Goal: Information Seeking & Learning: Check status

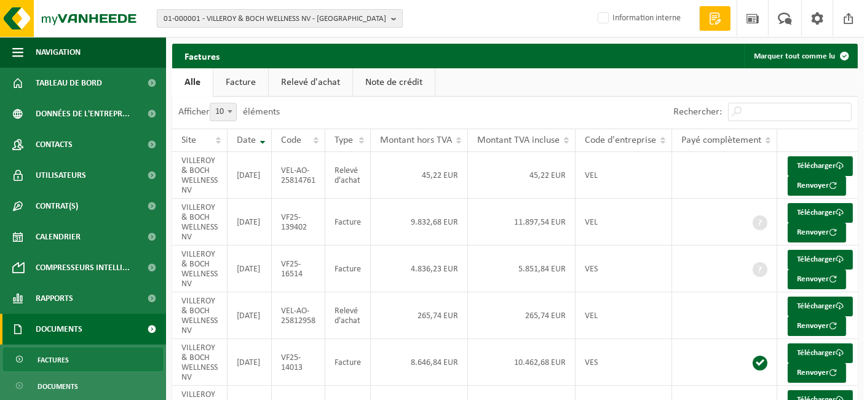
click at [241, 18] on span "01-000001 - VILLEROY & BOCH WELLNESS NV - ROESELARE" at bounding box center [275, 19] width 223 height 18
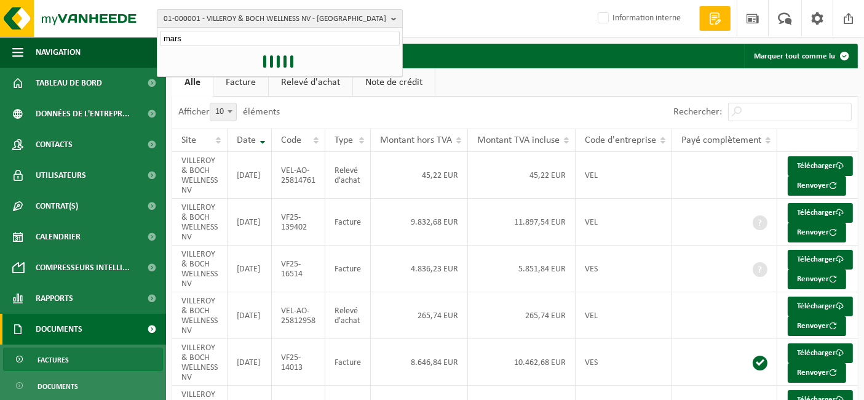
type input "mars"
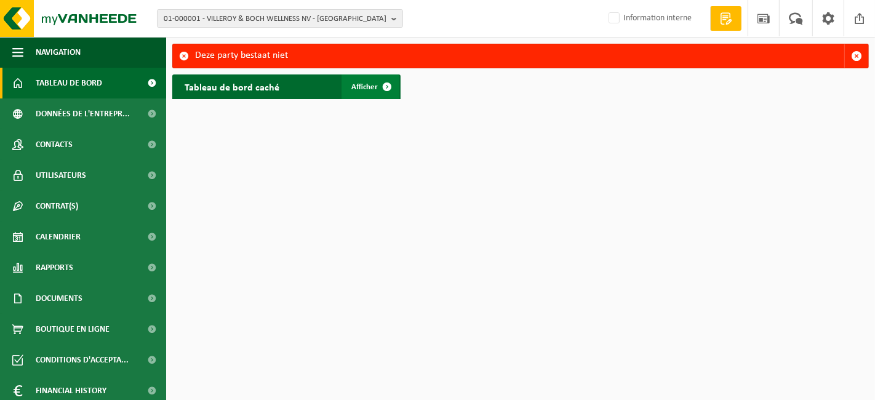
click at [370, 90] on span "Afficher" at bounding box center [364, 87] width 26 height 8
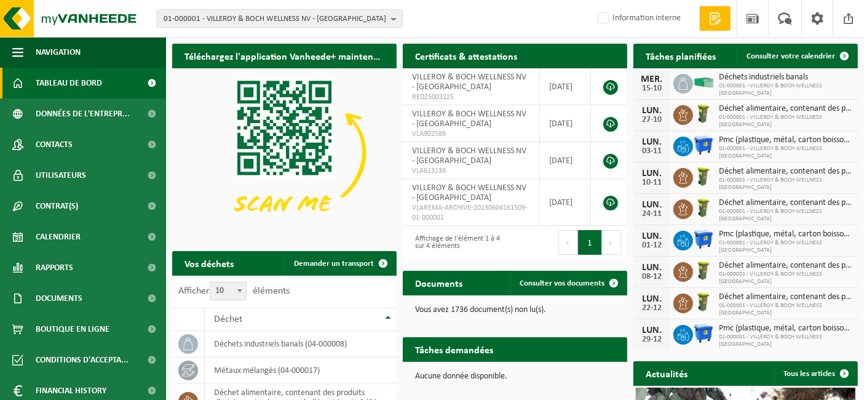
click at [264, 22] on span "01-000001 - VILLEROY & BOCH WELLNESS NV - ROESELARE" at bounding box center [275, 19] width 223 height 18
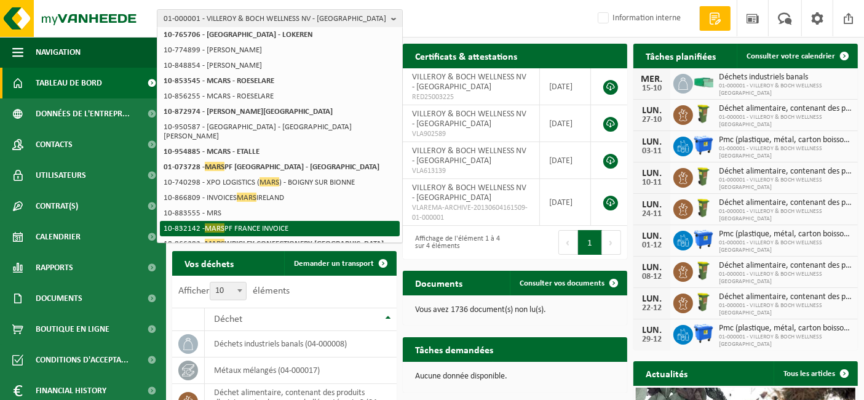
scroll to position [137, 0]
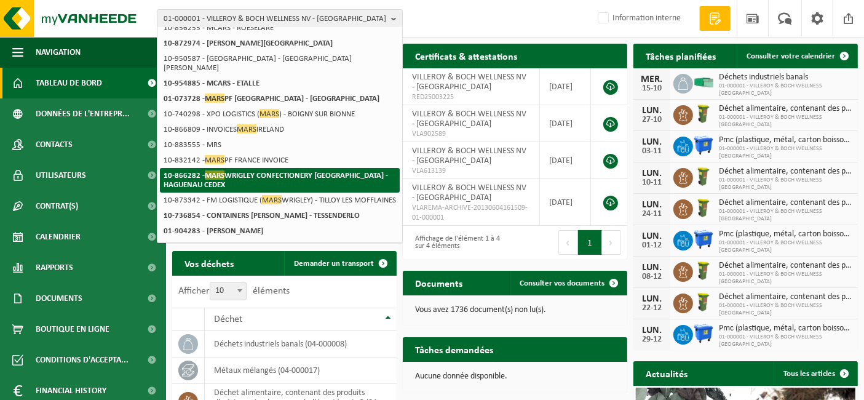
type input "mars"
click at [279, 173] on li "10-866282 - MARS WRIGLEY CONFECTIONERY FRANCE - HAGUENAU CEDEX" at bounding box center [280, 180] width 240 height 25
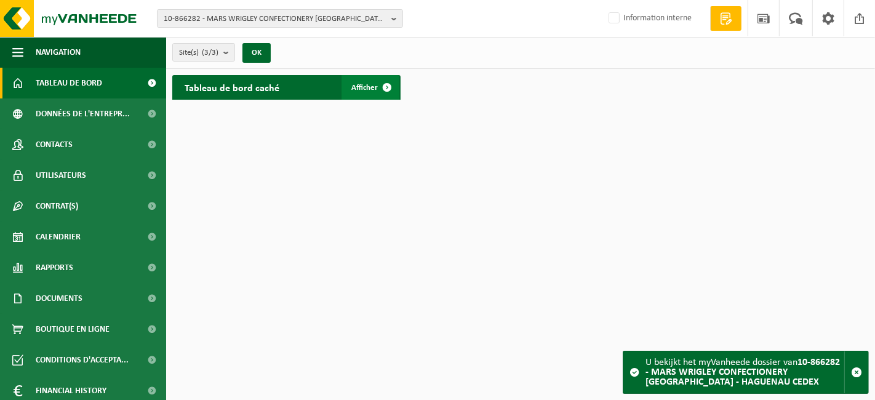
click at [379, 80] on span at bounding box center [387, 87] width 25 height 25
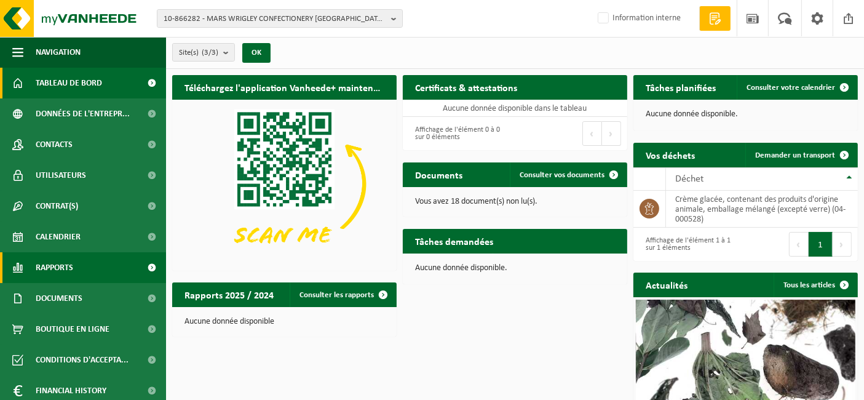
click at [66, 263] on span "Rapports" at bounding box center [55, 267] width 38 height 31
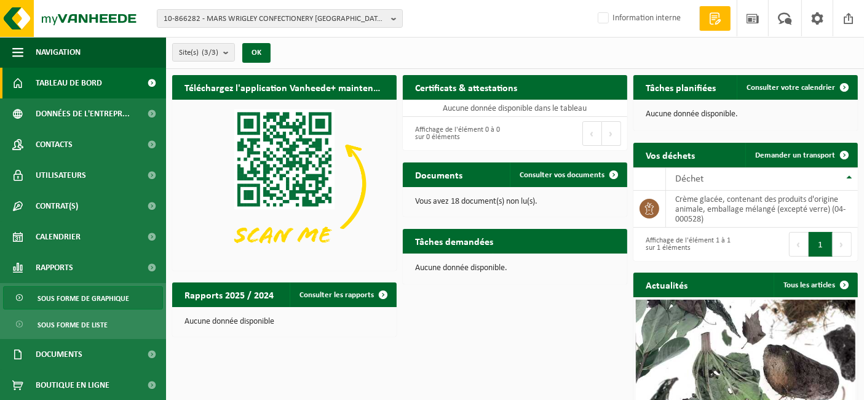
click at [88, 301] on span "Sous forme de graphique" at bounding box center [84, 298] width 92 height 23
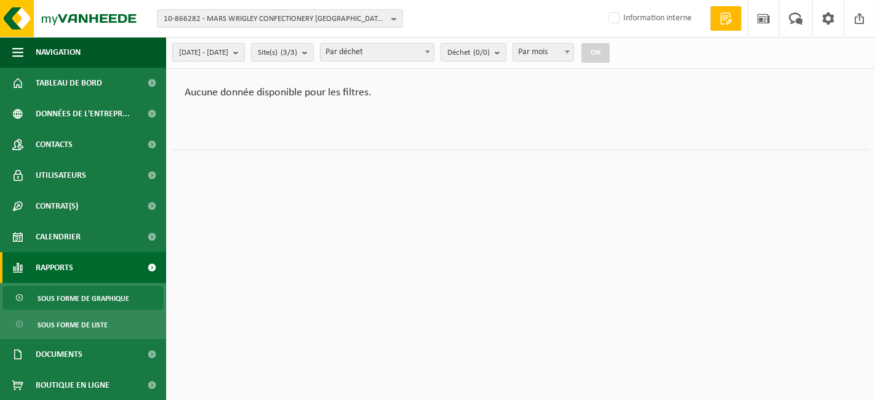
click at [245, 54] on button "[DATE] - [DATE]" at bounding box center [208, 52] width 73 height 18
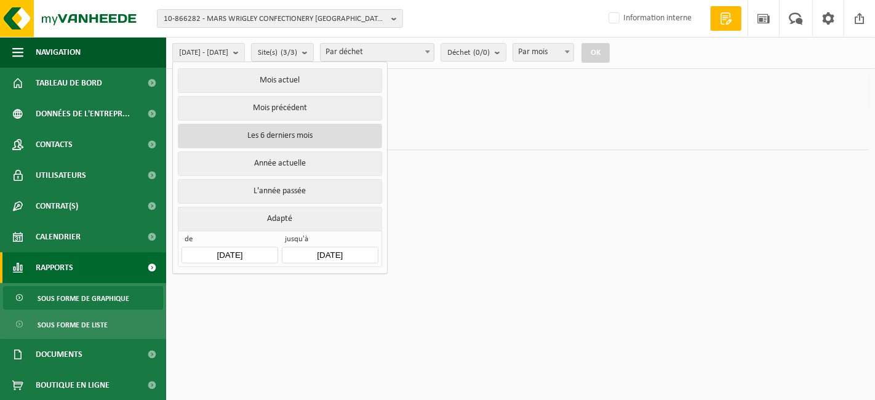
click at [260, 132] on button "Les 6 derniers mois" at bounding box center [280, 136] width 204 height 25
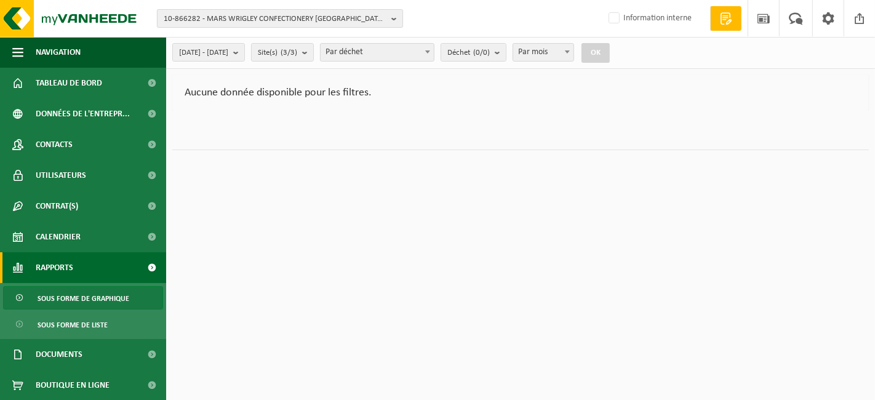
click at [210, 22] on span "10-866282 - MARS WRIGLEY CONFECTIONERY [GEOGRAPHIC_DATA] - HAGUENAU CEDEX" at bounding box center [275, 19] width 223 height 18
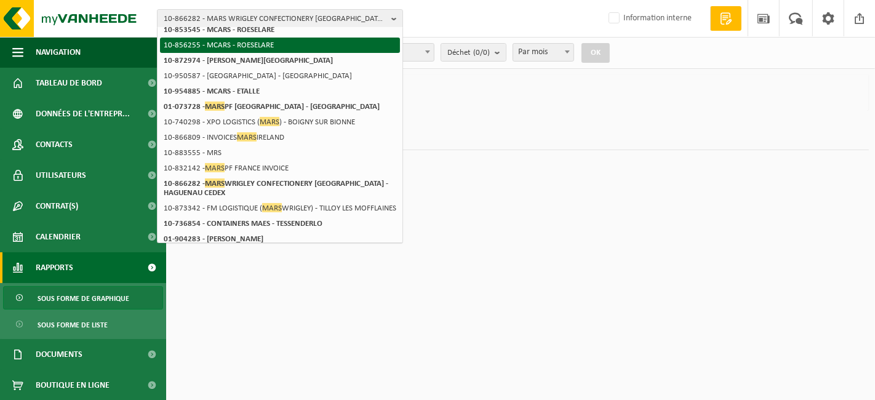
scroll to position [137, 0]
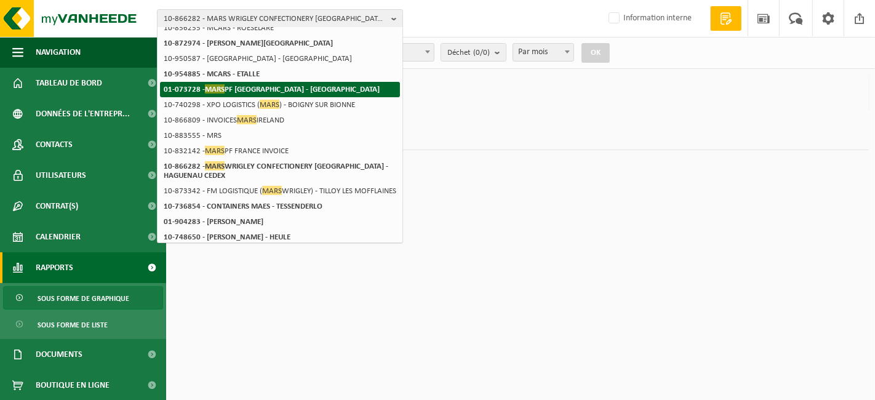
type input "mars"
click at [235, 93] on strong "01-073728 - MARS PF [GEOGRAPHIC_DATA] - [GEOGRAPHIC_DATA]" at bounding box center [272, 88] width 216 height 9
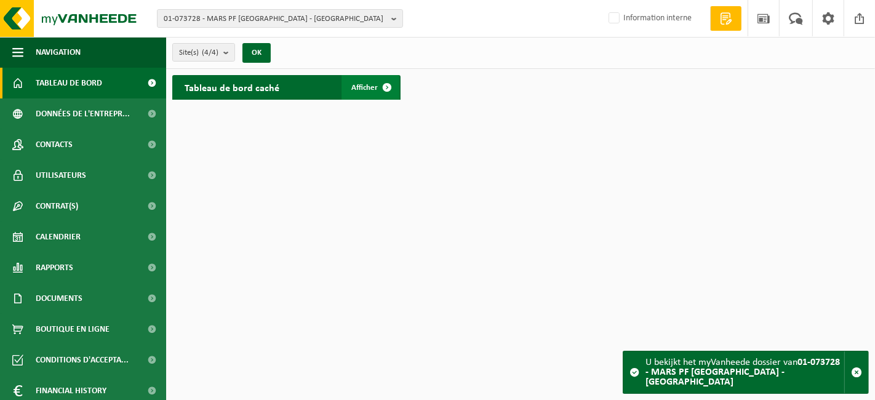
click at [366, 99] on link "Afficher" at bounding box center [370, 87] width 58 height 25
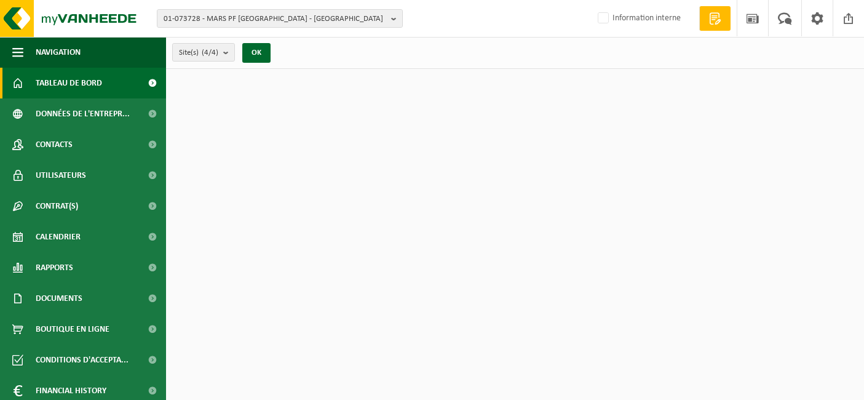
click at [60, 295] on span "Documents" at bounding box center [59, 298] width 47 height 31
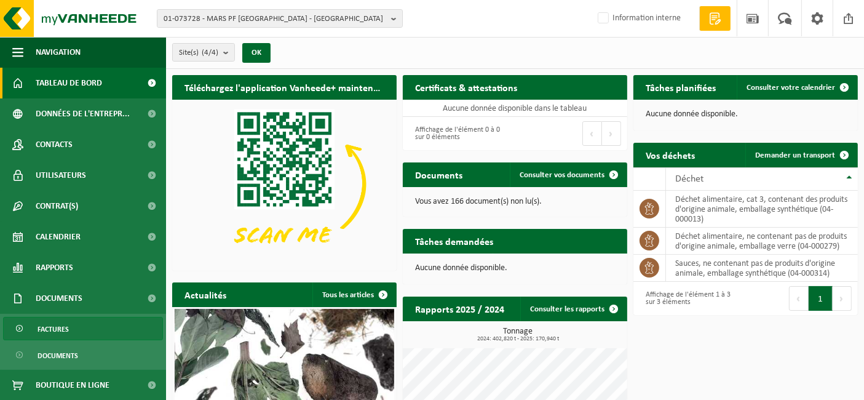
click at [71, 319] on link "Factures" at bounding box center [83, 328] width 160 height 23
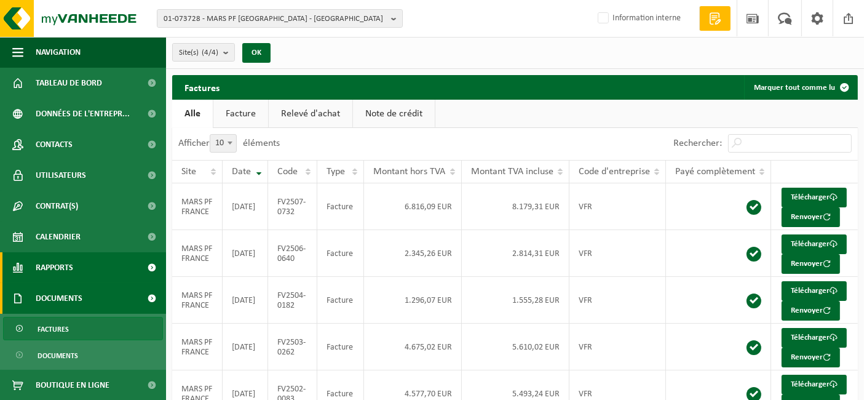
click at [81, 257] on link "Rapports" at bounding box center [83, 267] width 166 height 31
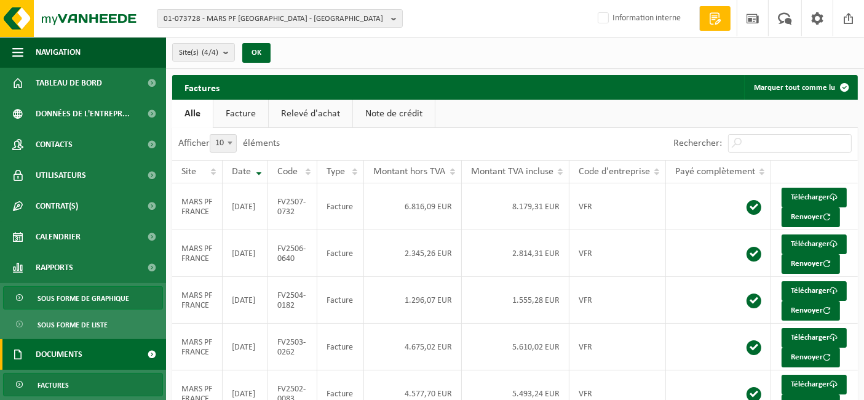
click at [70, 298] on span "Sous forme de graphique" at bounding box center [84, 298] width 92 height 23
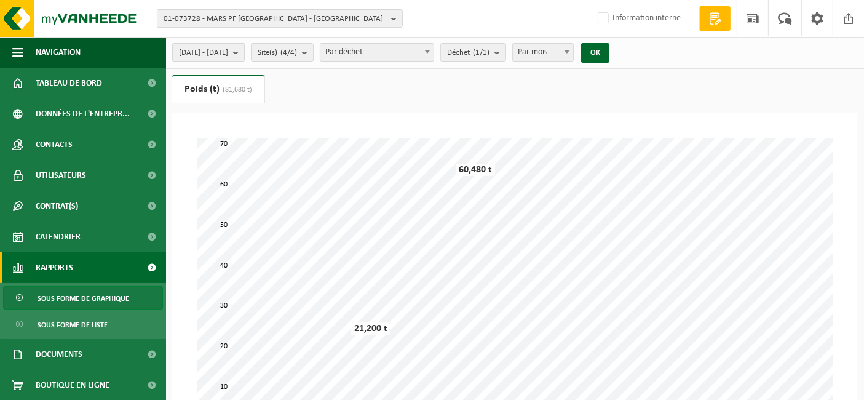
click at [228, 52] on span "[DATE] - [DATE]" at bounding box center [203, 53] width 49 height 18
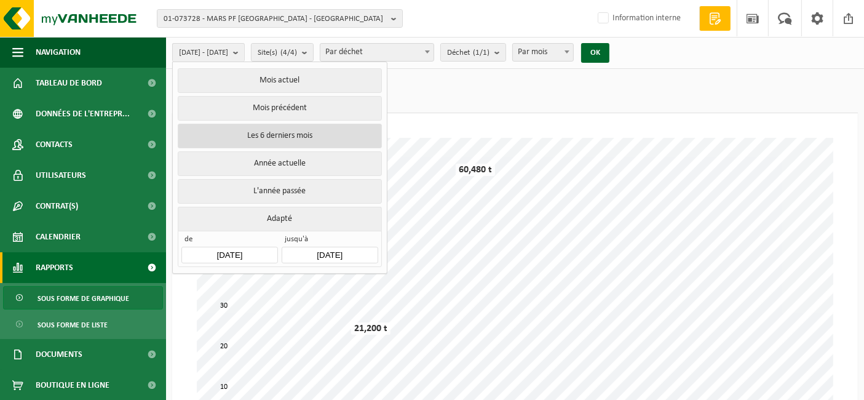
click at [250, 132] on button "Les 6 derniers mois" at bounding box center [280, 136] width 204 height 25
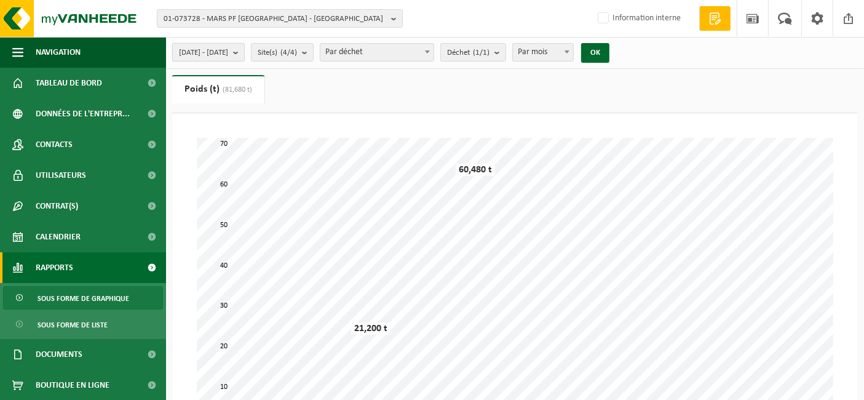
click at [228, 48] on span "[DATE] - [DATE]" at bounding box center [203, 53] width 49 height 18
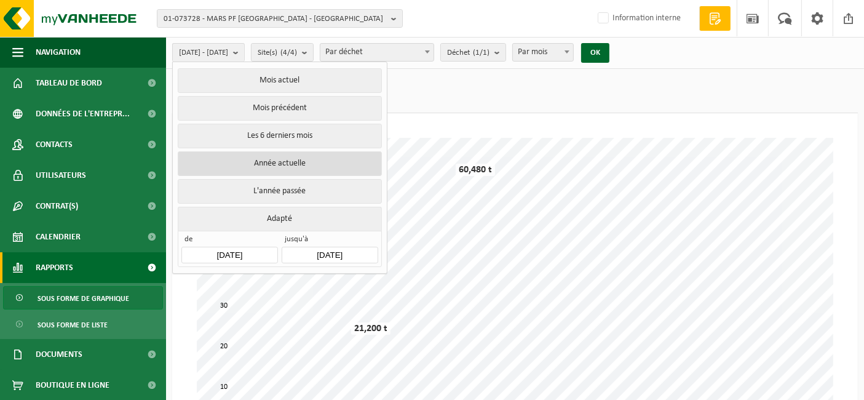
click at [248, 169] on button "Année actuelle" at bounding box center [280, 163] width 204 height 25
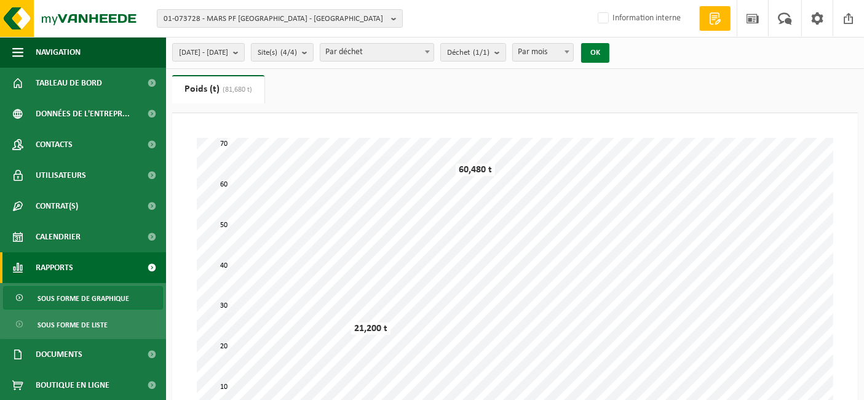
click at [609, 58] on button "OK" at bounding box center [595, 53] width 28 height 20
